Goal: Book appointment/travel/reservation

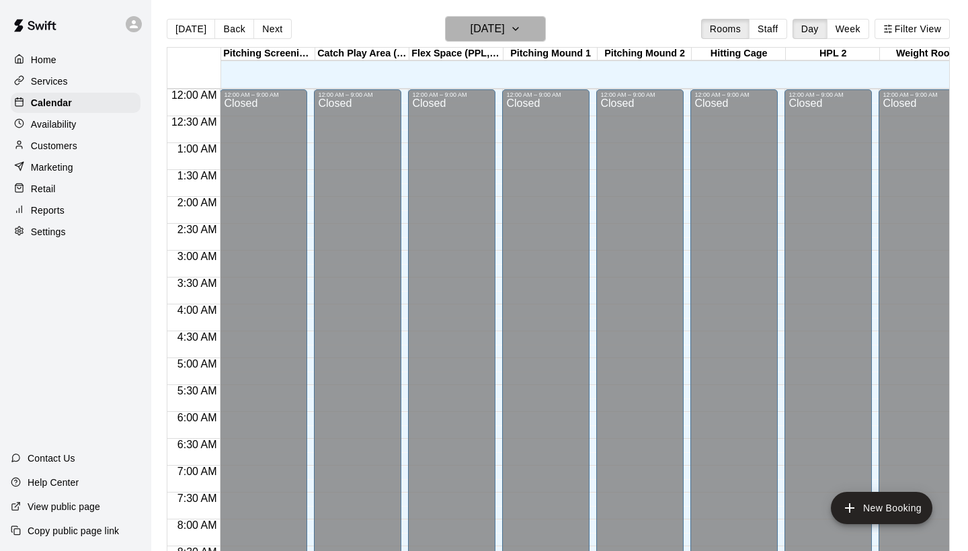
click at [471, 34] on h6 "[DATE]" at bounding box center [488, 28] width 34 height 19
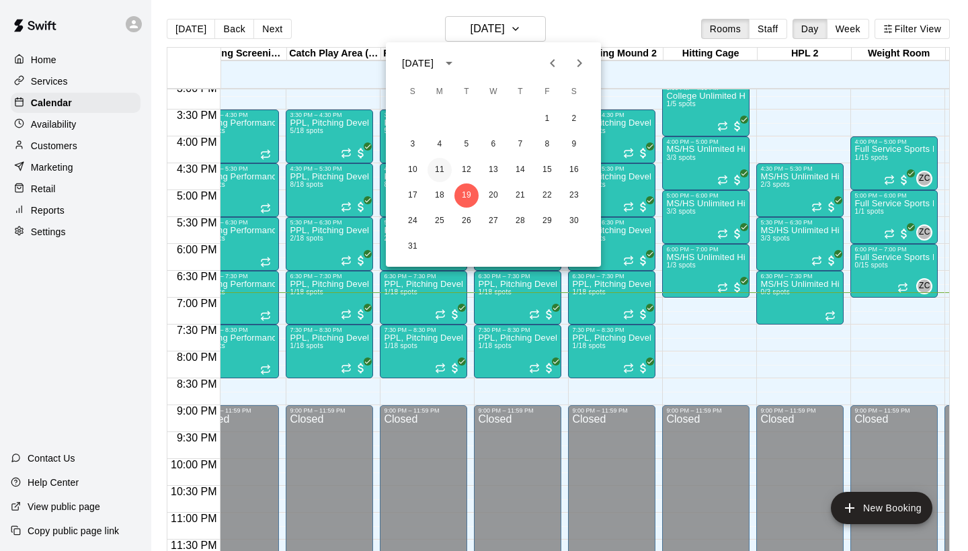
click at [437, 170] on button "11" at bounding box center [440, 170] width 24 height 24
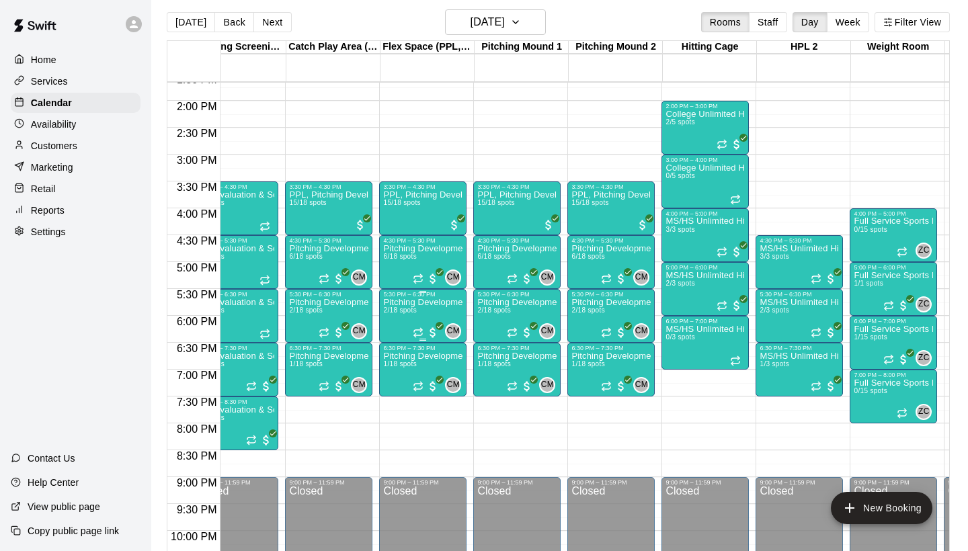
scroll to position [0, 28]
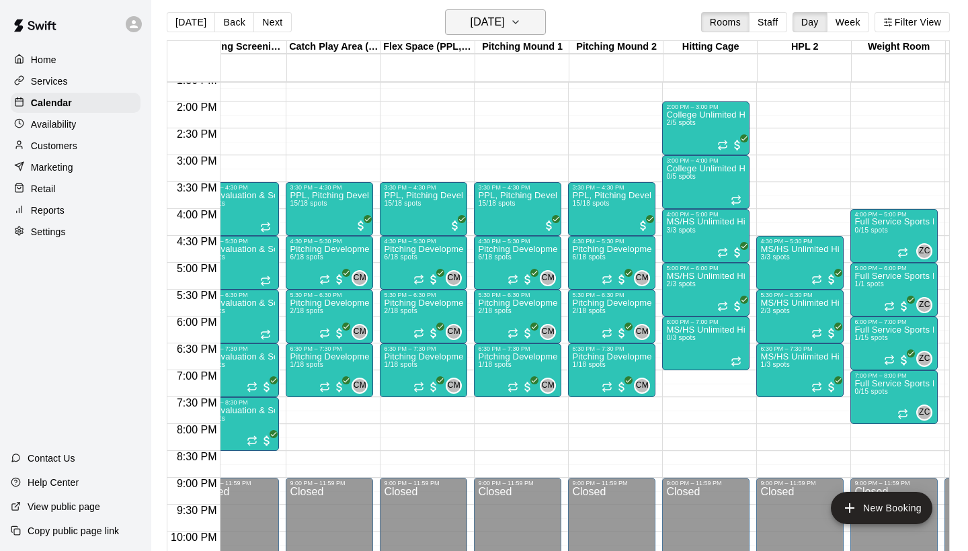
click at [505, 28] on h6 "[DATE]" at bounding box center [488, 22] width 34 height 19
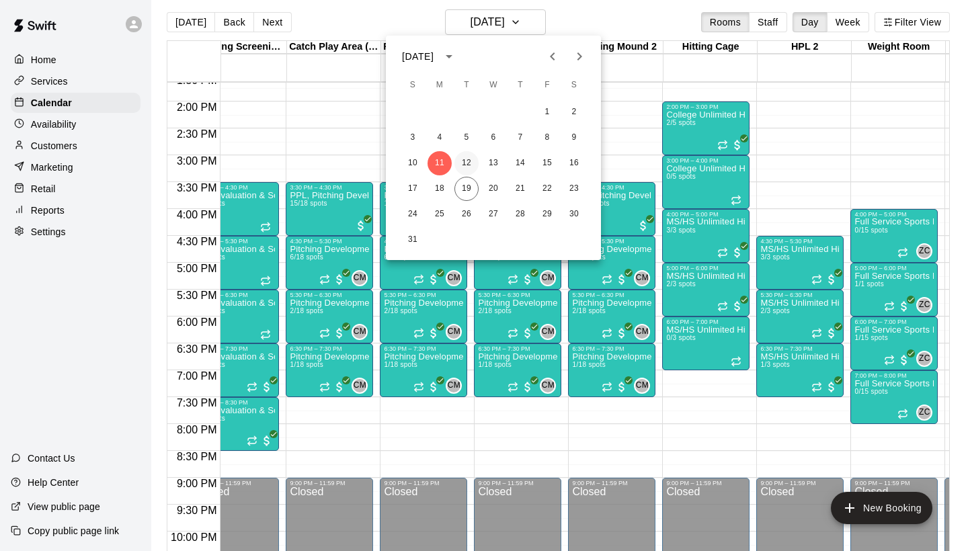
click at [467, 167] on button "12" at bounding box center [466, 163] width 24 height 24
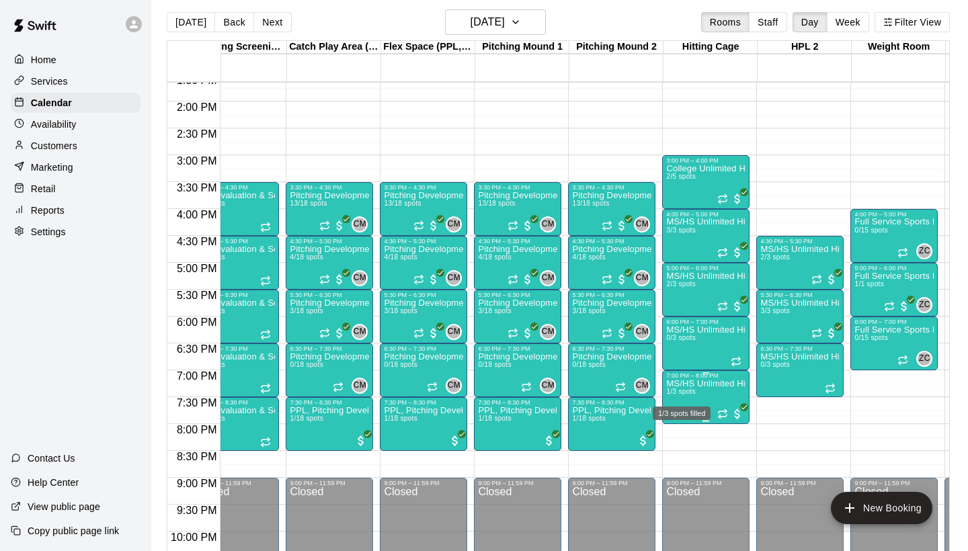
click at [686, 393] on span "1/3 spots" at bounding box center [681, 391] width 30 height 7
click at [677, 445] on button "edit" at bounding box center [680, 435] width 27 height 26
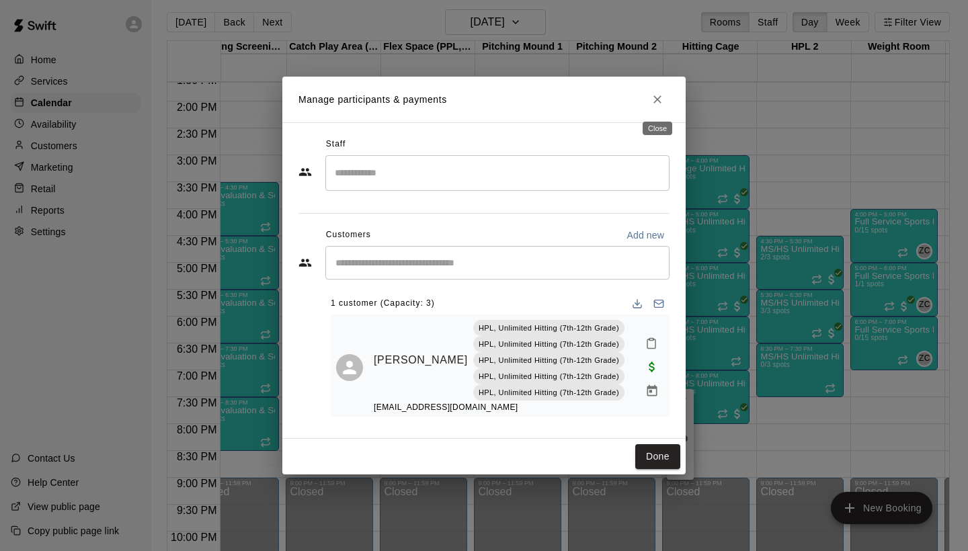
click at [663, 97] on icon "Close" at bounding box center [657, 99] width 13 height 13
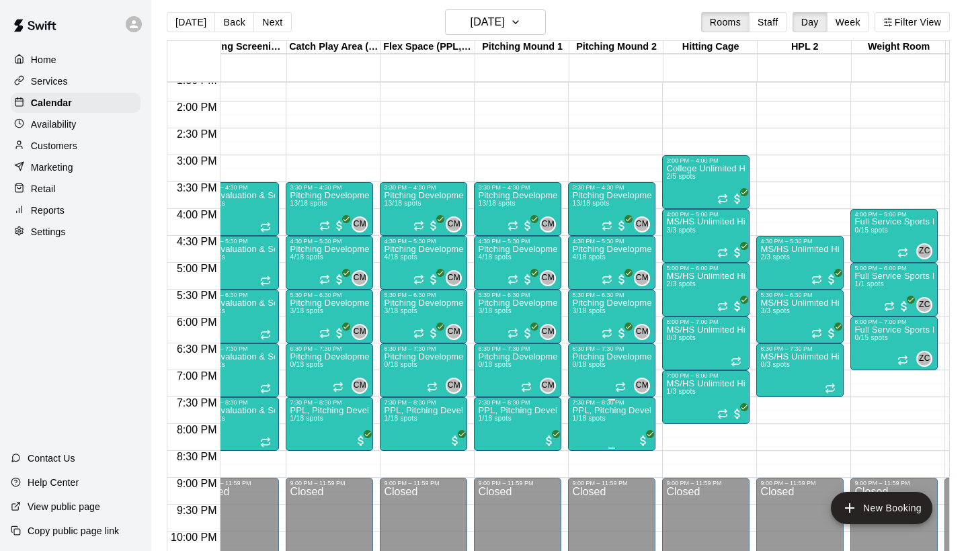
click at [580, 457] on img "edit" at bounding box center [586, 452] width 15 height 15
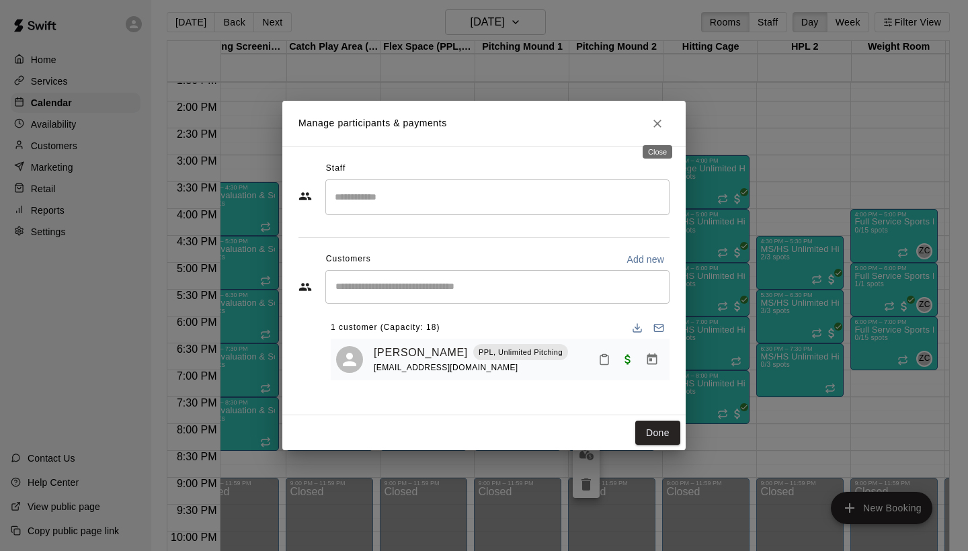
click at [655, 120] on icon "Close" at bounding box center [657, 124] width 8 height 8
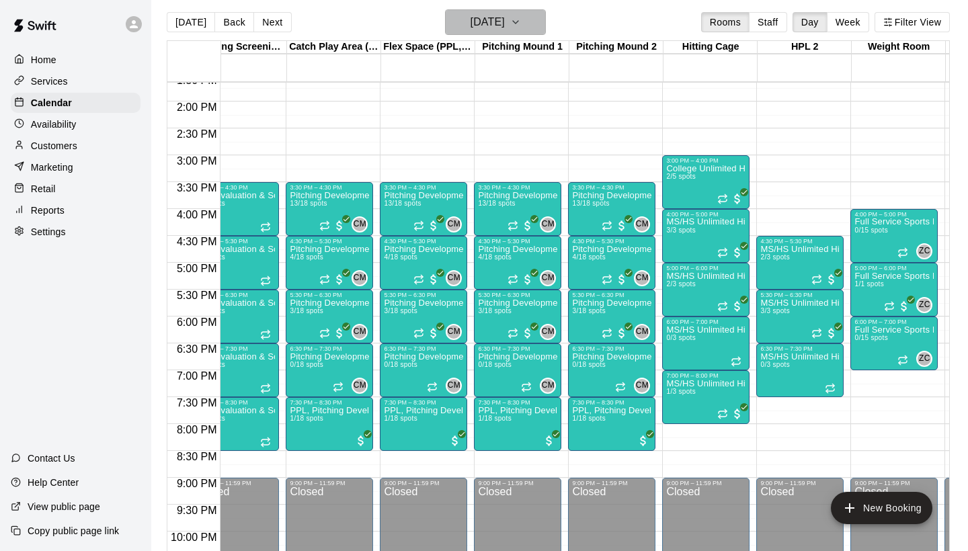
click at [525, 23] on button "[DATE]" at bounding box center [495, 22] width 101 height 26
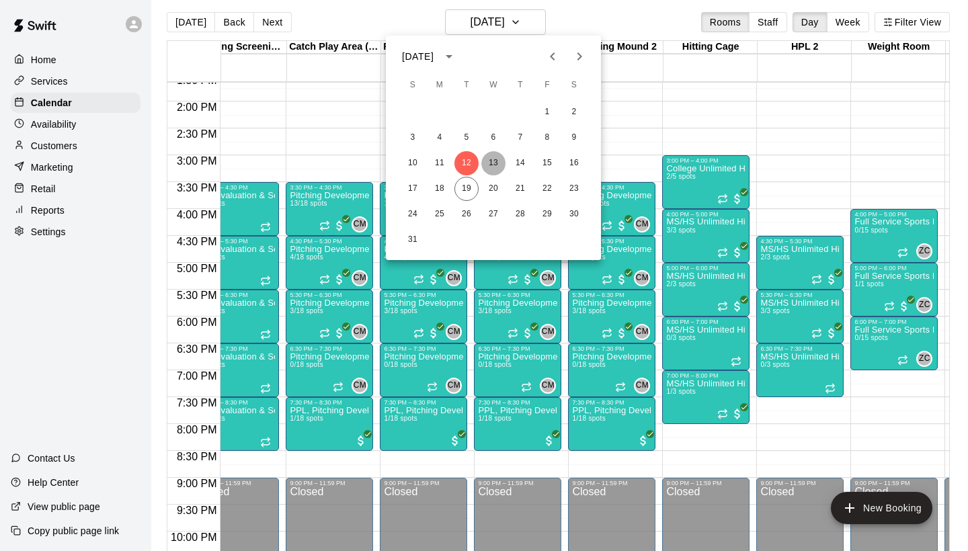
click at [493, 161] on button "13" at bounding box center [493, 163] width 24 height 24
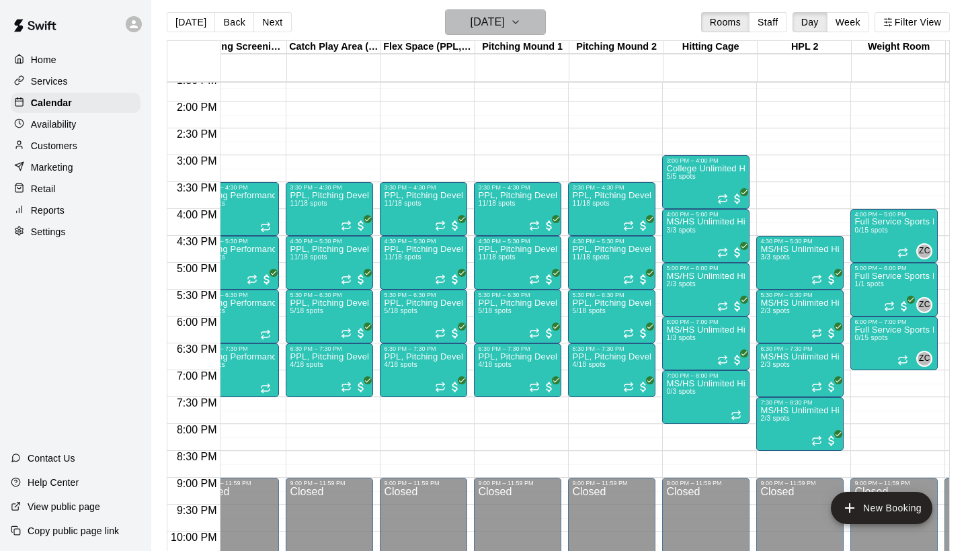
click at [505, 28] on h6 "[DATE]" at bounding box center [488, 22] width 34 height 19
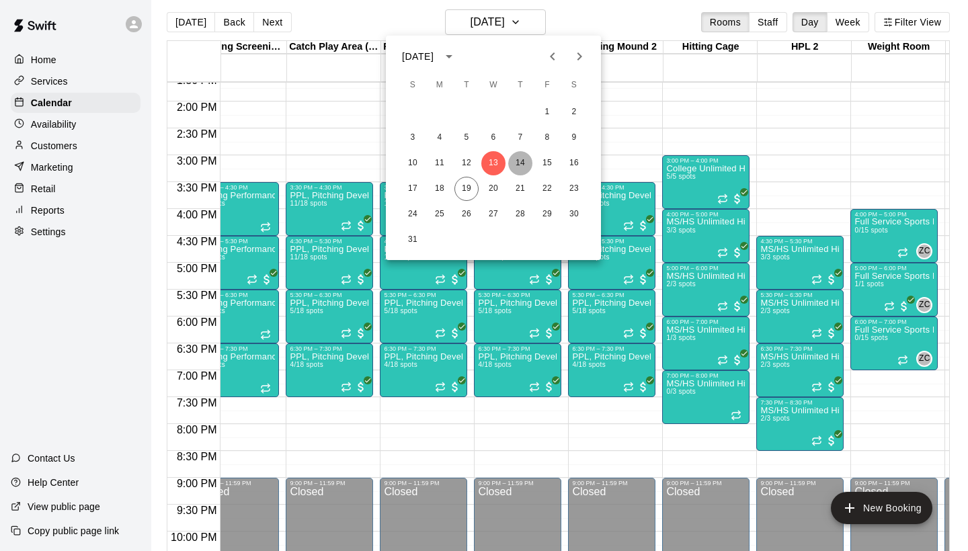
click at [522, 163] on button "14" at bounding box center [520, 163] width 24 height 24
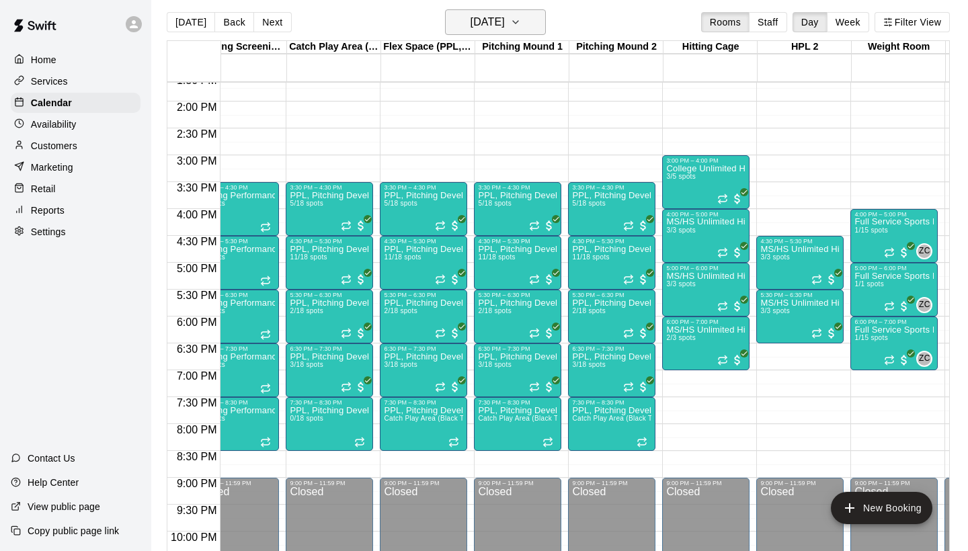
click at [492, 16] on h6 "[DATE]" at bounding box center [488, 22] width 34 height 19
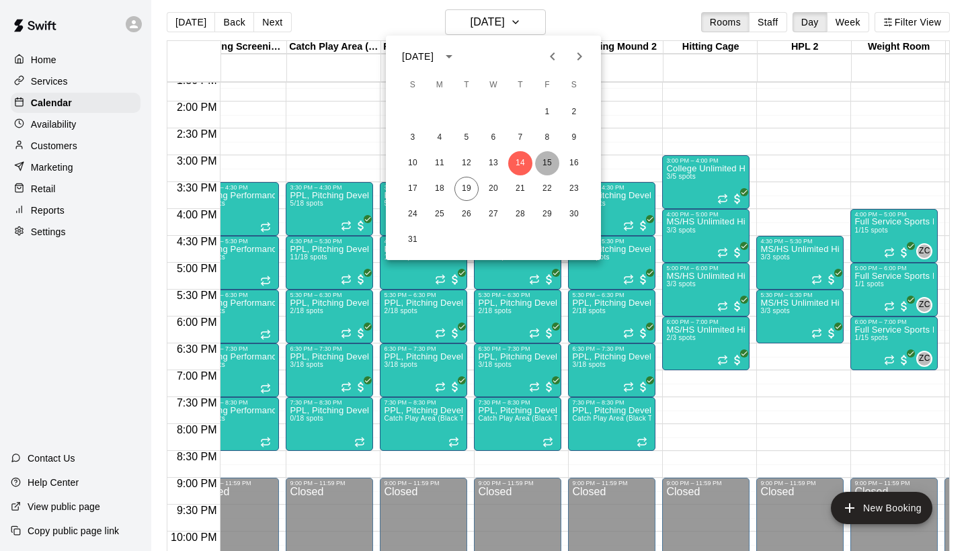
click at [545, 163] on button "15" at bounding box center [547, 163] width 24 height 24
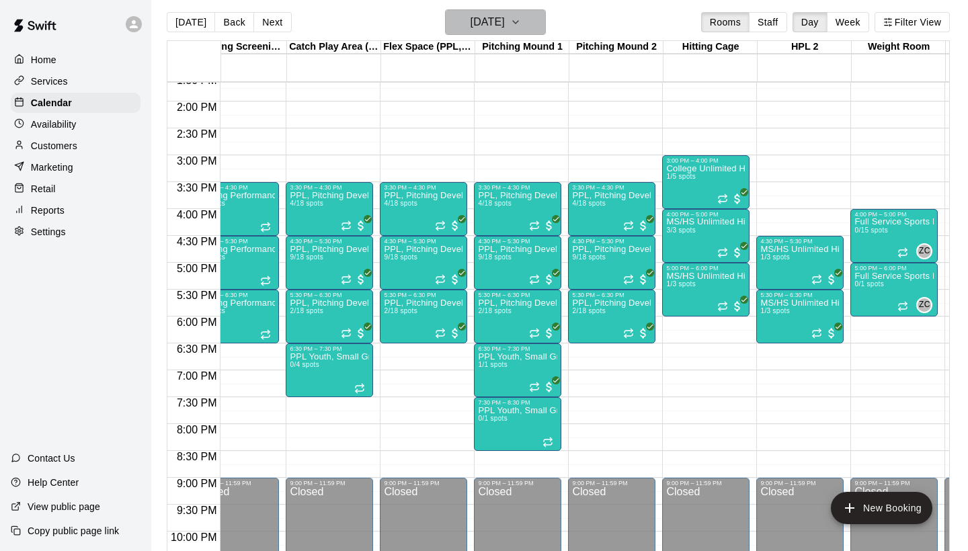
click at [505, 22] on h6 "[DATE]" at bounding box center [488, 22] width 34 height 19
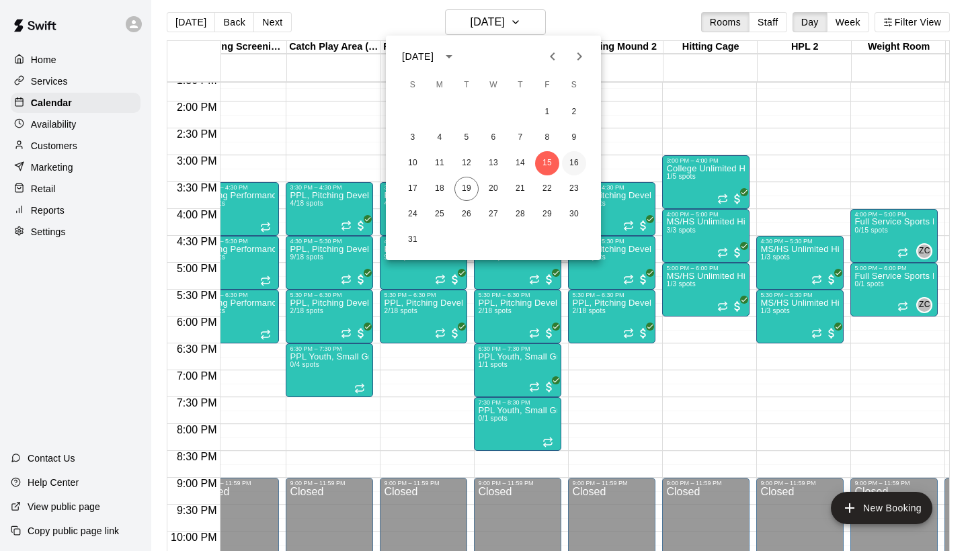
click at [571, 163] on button "16" at bounding box center [574, 163] width 24 height 24
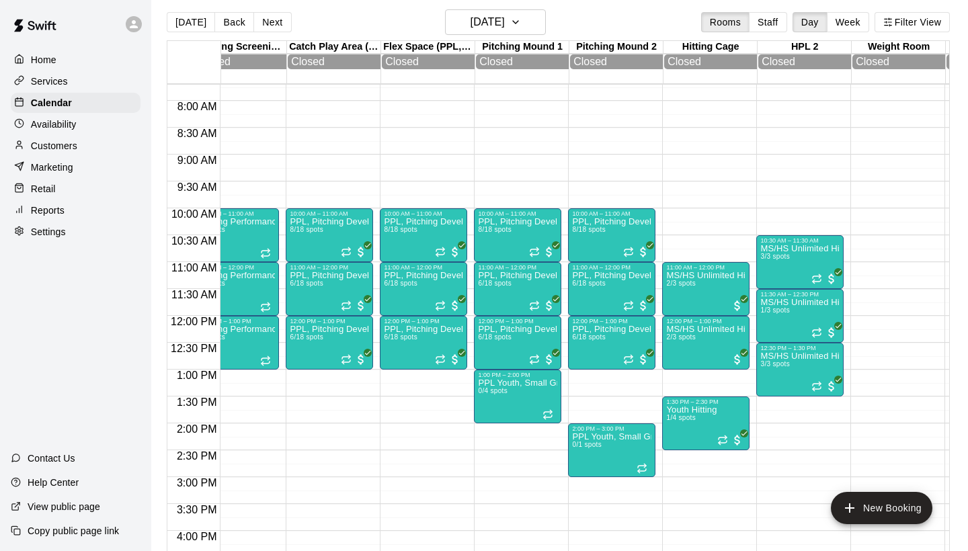
scroll to position [407, 28]
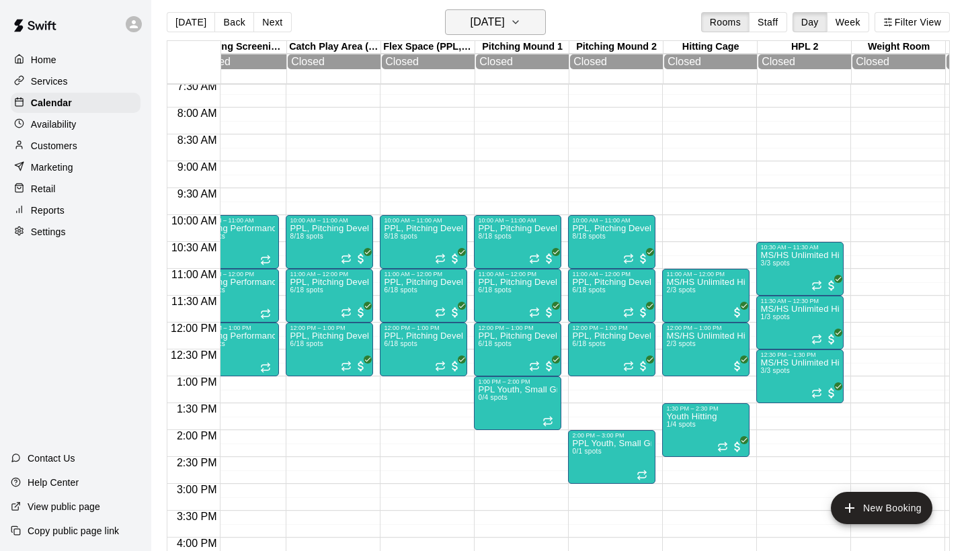
click at [505, 25] on h6 "[DATE]" at bounding box center [488, 22] width 34 height 19
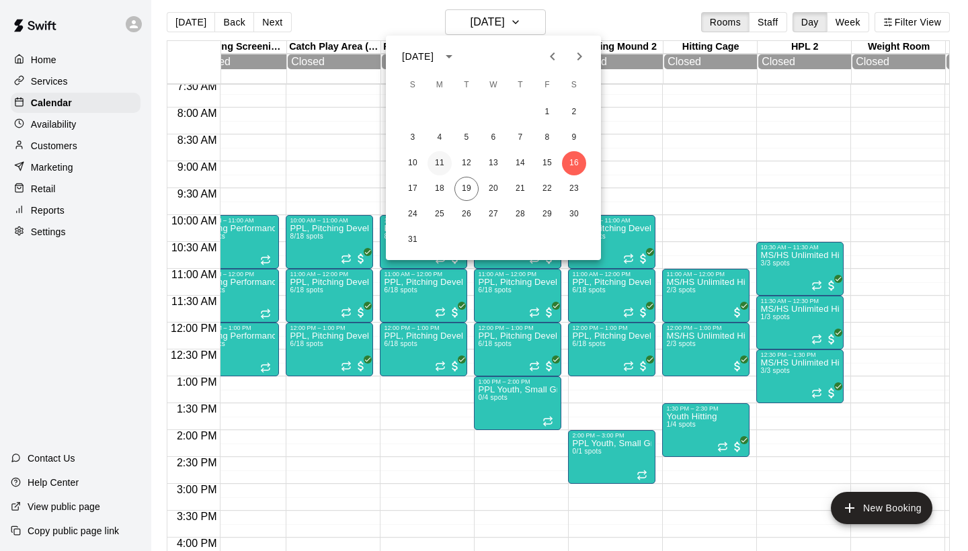
click at [434, 163] on button "11" at bounding box center [440, 163] width 24 height 24
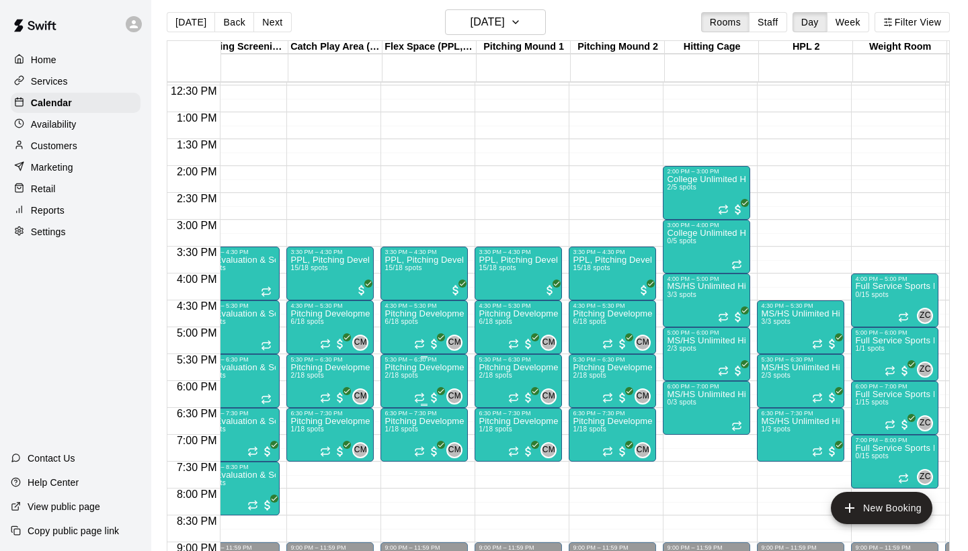
scroll to position [0, 28]
click at [482, 15] on h6 "[DATE]" at bounding box center [488, 22] width 34 height 19
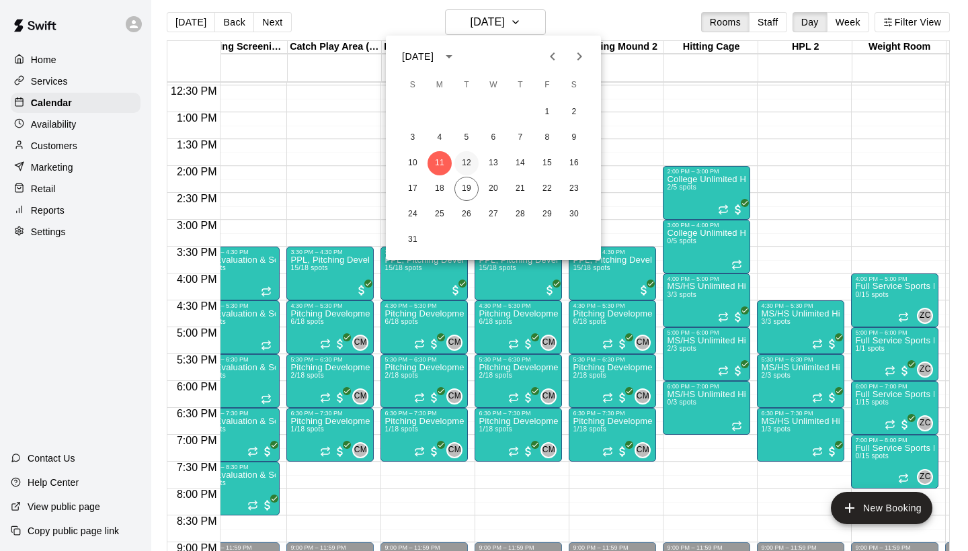
click at [467, 159] on button "12" at bounding box center [466, 163] width 24 height 24
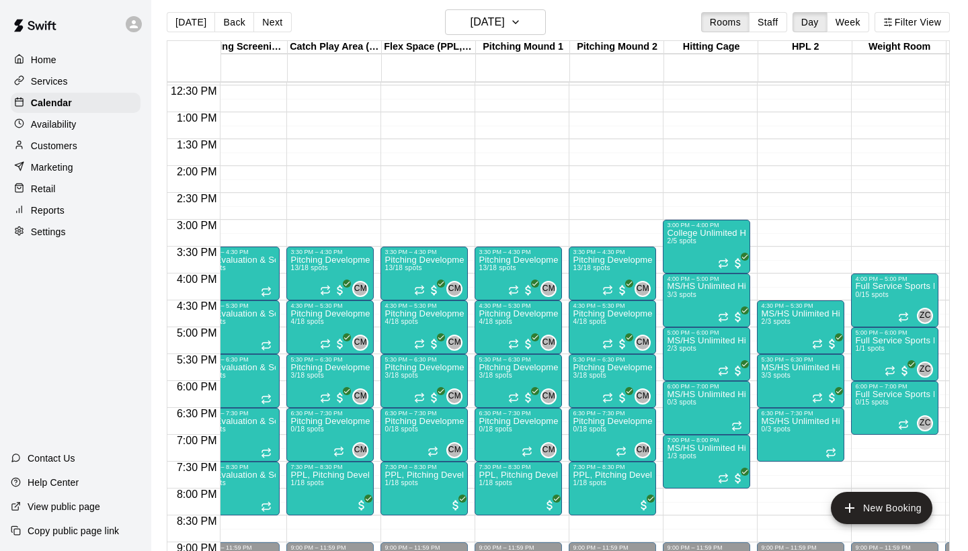
click at [514, 37] on div "[DATE] Back [DATE][DATE] Rooms Staff Day Week Filter View" at bounding box center [558, 24] width 783 height 31
click at [505, 28] on h6 "[DATE]" at bounding box center [488, 22] width 34 height 19
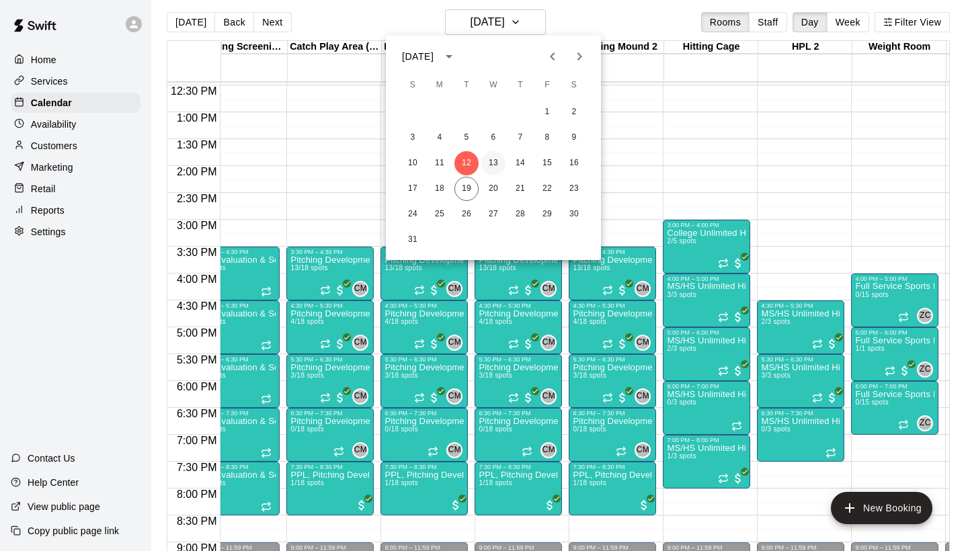
click at [496, 168] on button "13" at bounding box center [493, 163] width 24 height 24
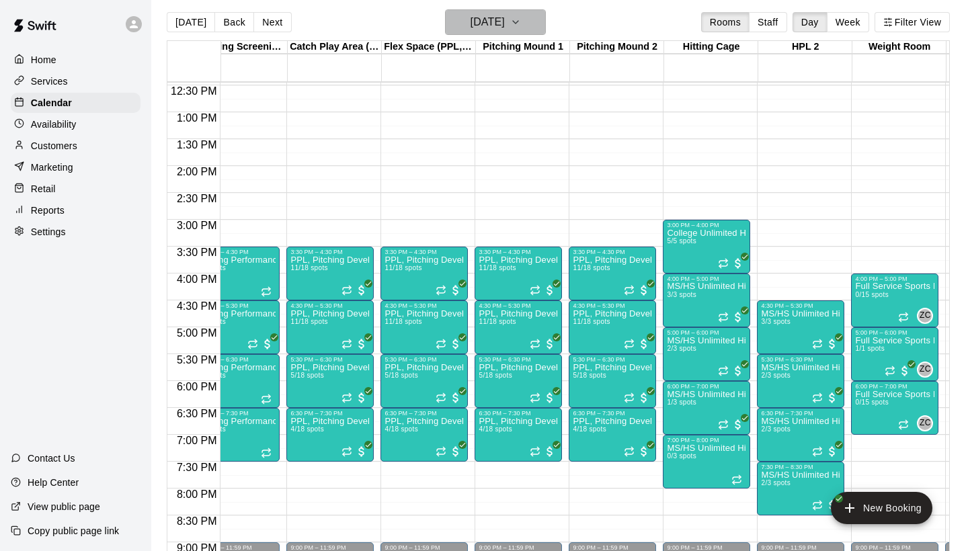
click at [505, 26] on h6 "[DATE]" at bounding box center [488, 22] width 34 height 19
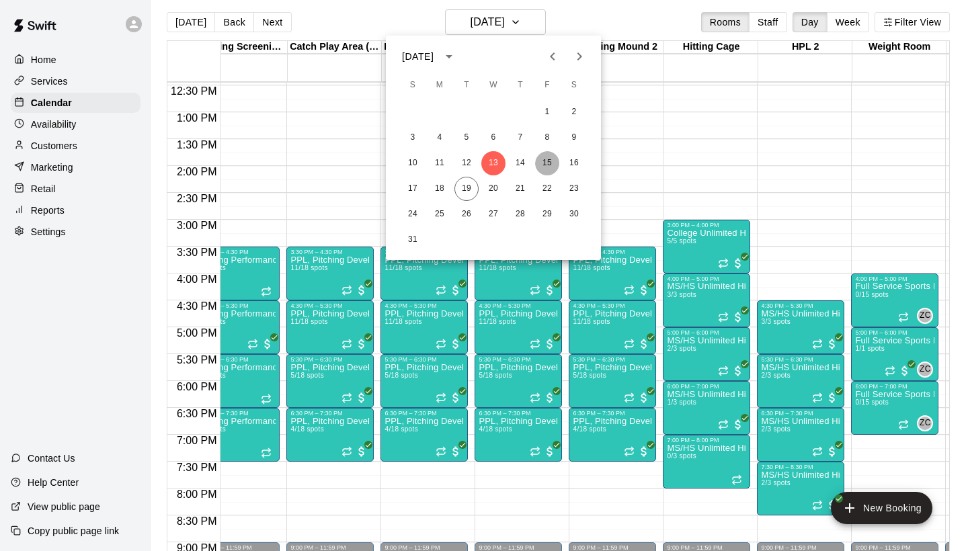
click at [550, 169] on button "15" at bounding box center [547, 163] width 24 height 24
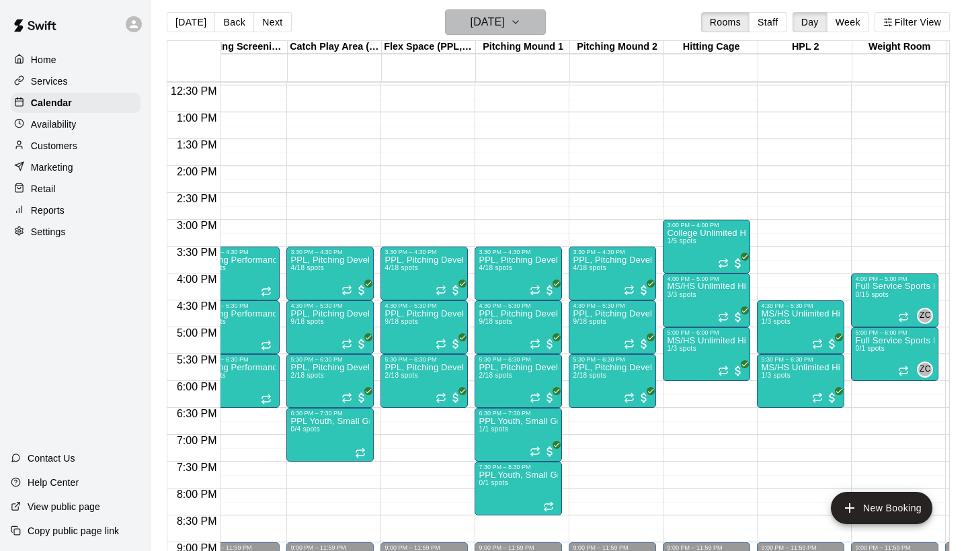
click at [505, 15] on h6 "[DATE]" at bounding box center [488, 22] width 34 height 19
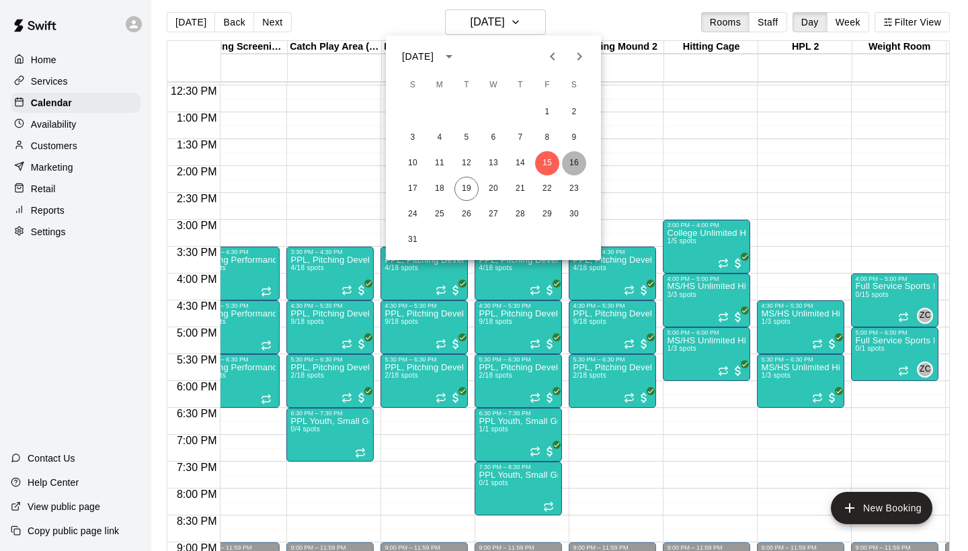
click at [576, 161] on button "16" at bounding box center [574, 163] width 24 height 24
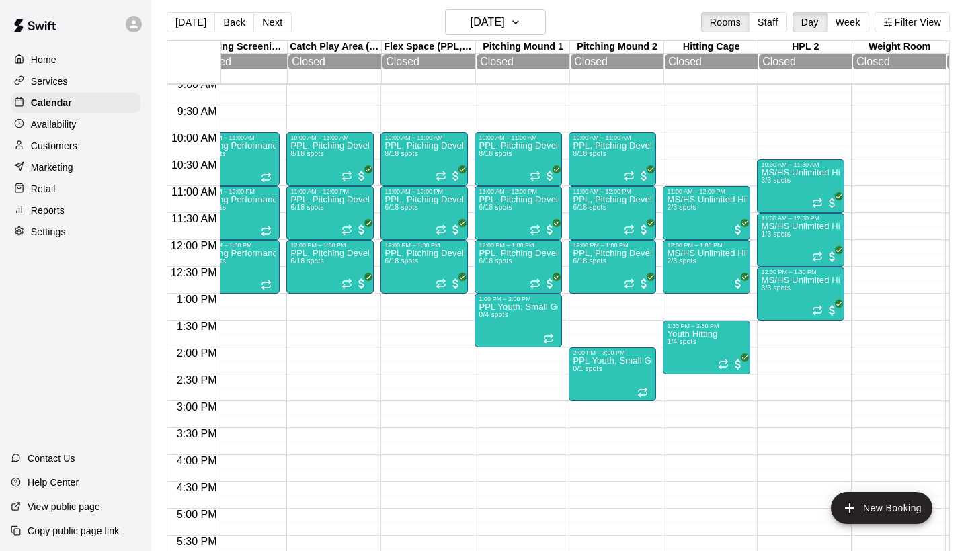
scroll to position [483, 28]
